Goal: Navigation & Orientation: Go to known website

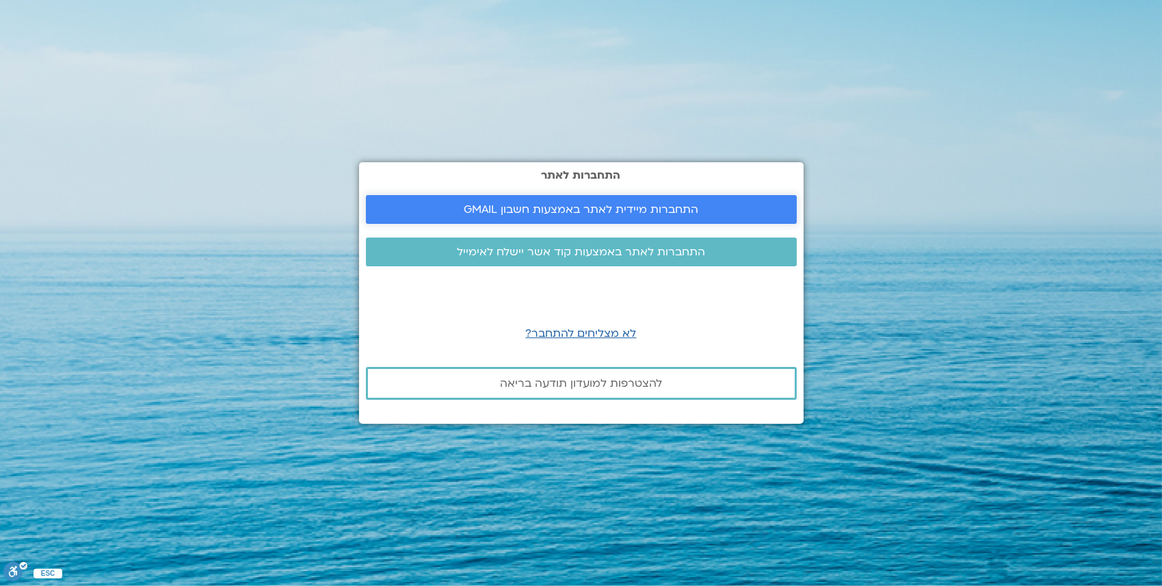
click at [616, 207] on span "התחברות מיידית לאתר באמצעות חשבון GMAIL" at bounding box center [581, 209] width 235 height 12
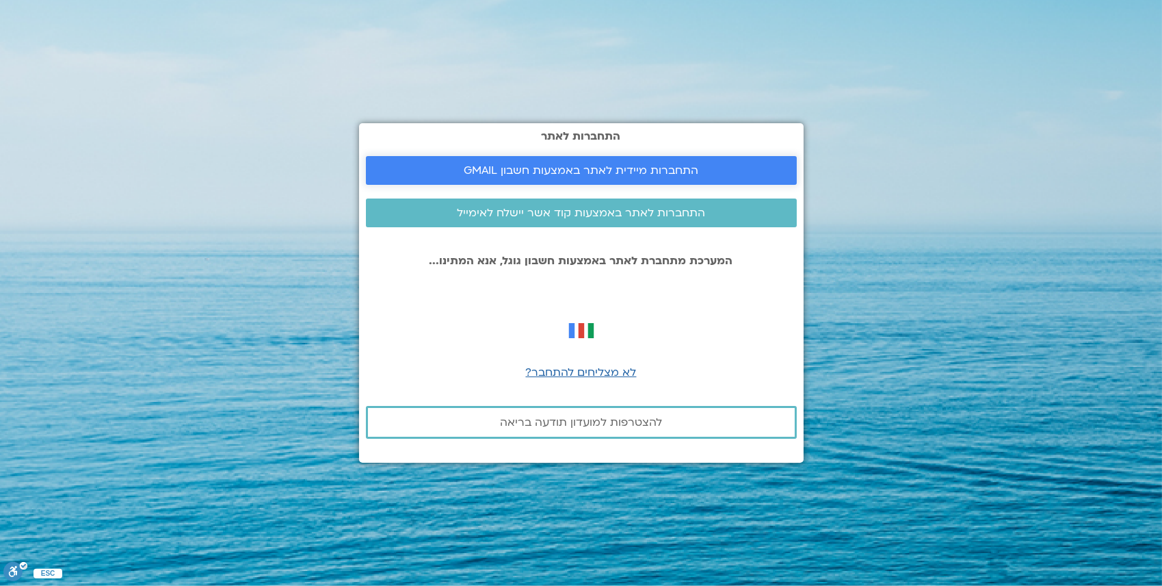
click at [616, 178] on link "התחברות מיידית לאתר באמצעות חשבון GMAIL" at bounding box center [581, 170] width 431 height 29
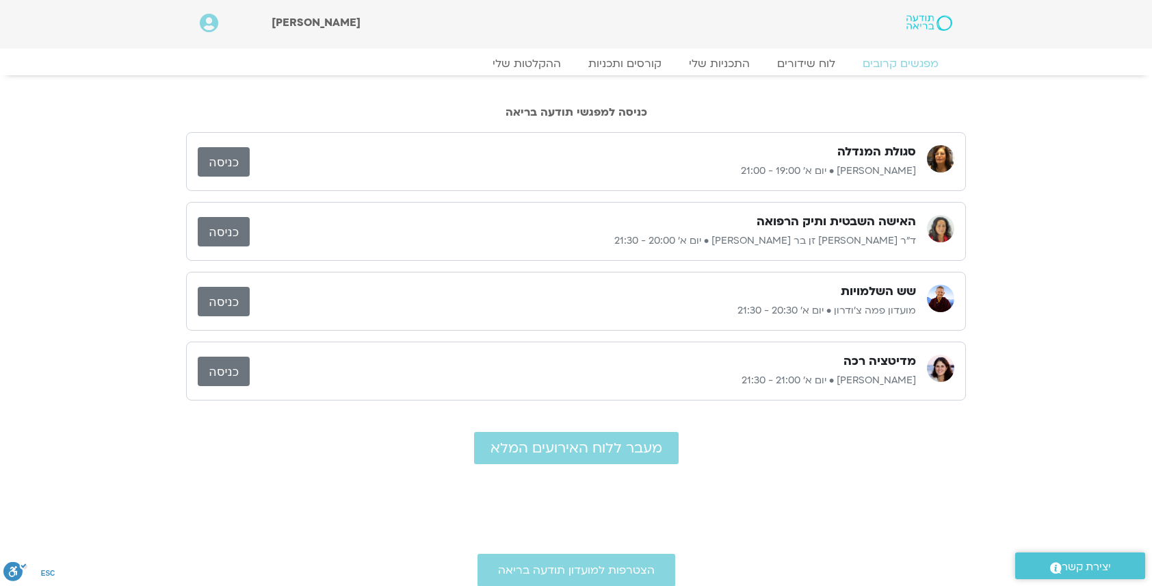
click at [227, 231] on link "כניסה" at bounding box center [224, 231] width 52 height 29
